Goal: Task Accomplishment & Management: Use online tool/utility

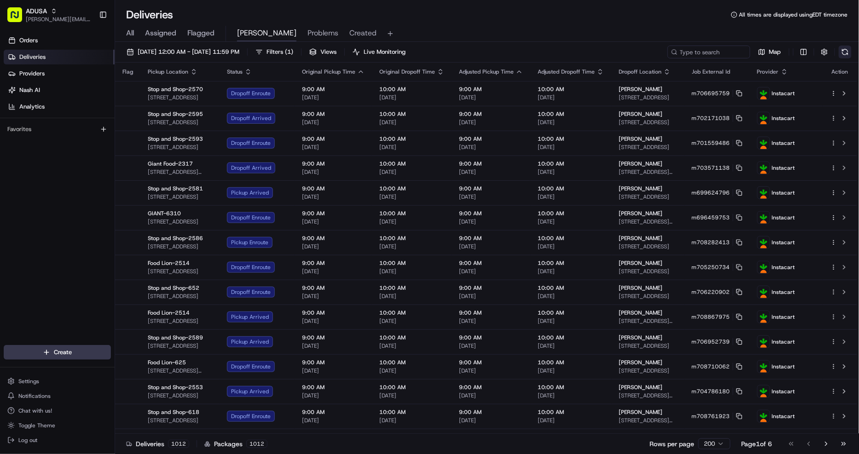
click at [845, 53] on button at bounding box center [844, 52] width 13 height 13
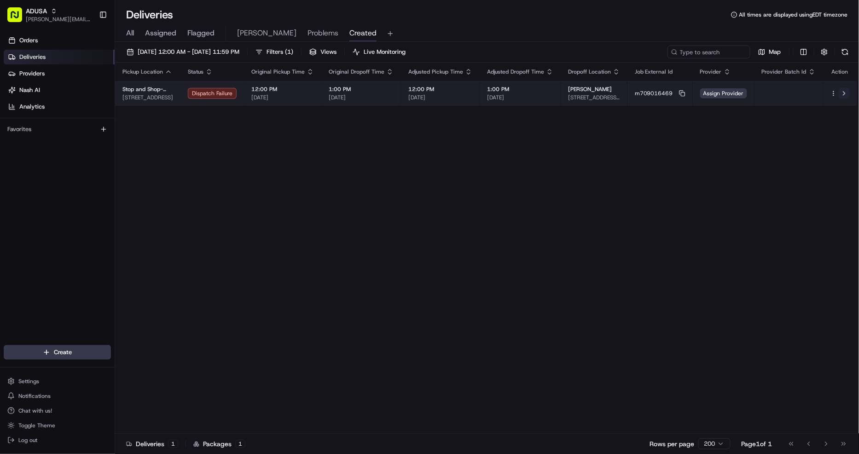
click at [847, 95] on button at bounding box center [843, 93] width 11 height 11
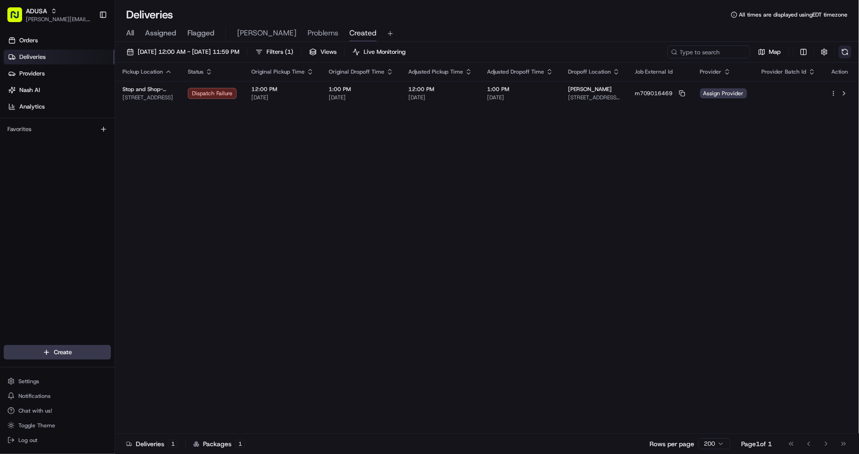
click at [850, 52] on button at bounding box center [844, 52] width 13 height 13
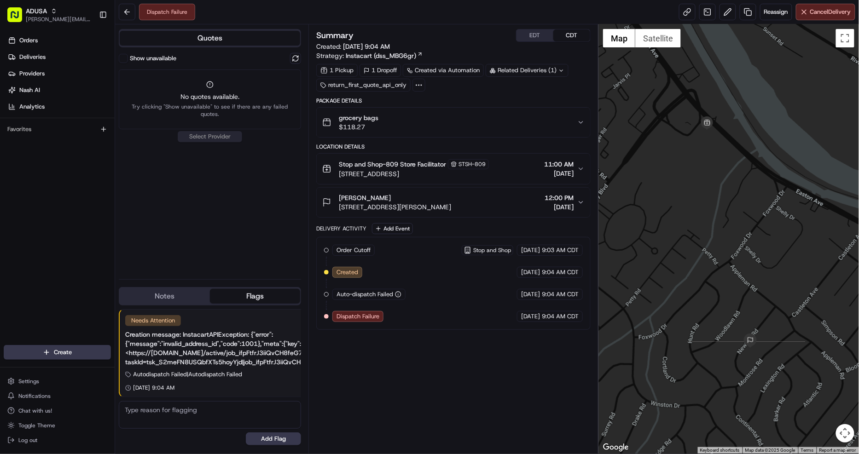
click at [457, 118] on div "grocery bags $118.27" at bounding box center [449, 122] width 255 height 18
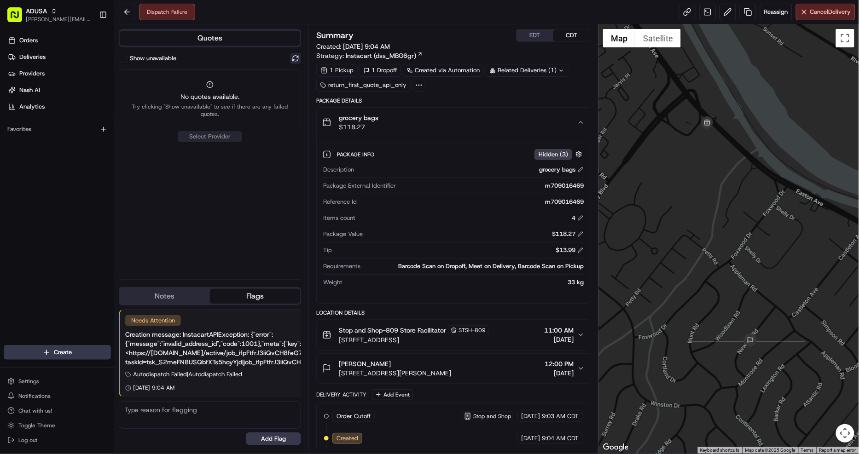
click at [294, 58] on button at bounding box center [295, 58] width 11 height 11
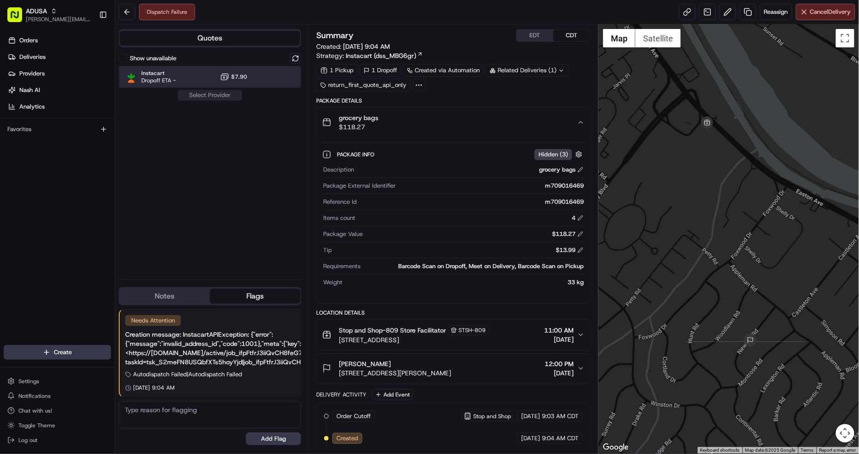
click at [277, 71] on div at bounding box center [272, 76] width 11 height 11
click at [235, 94] on button "Assign Provider" at bounding box center [209, 95] width 65 height 11
